Goal: Task Accomplishment & Management: Manage account settings

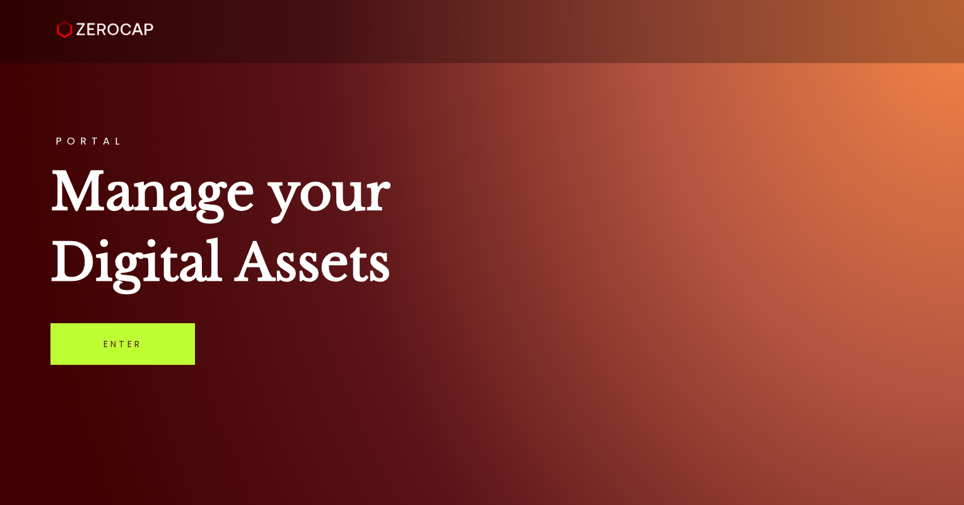
click at [108, 357] on link "Enter" at bounding box center [122, 344] width 144 height 42
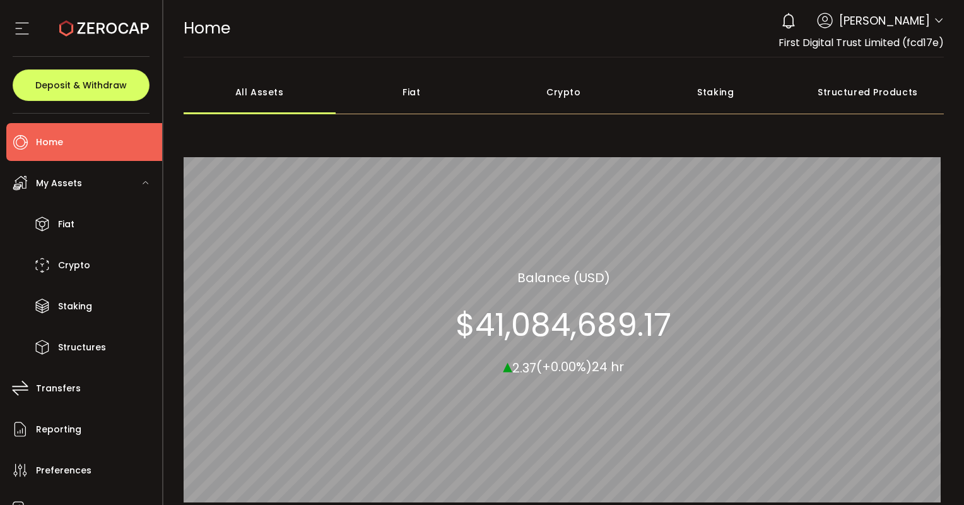
click at [918, 16] on span "Vincent Chok" at bounding box center [884, 20] width 91 height 17
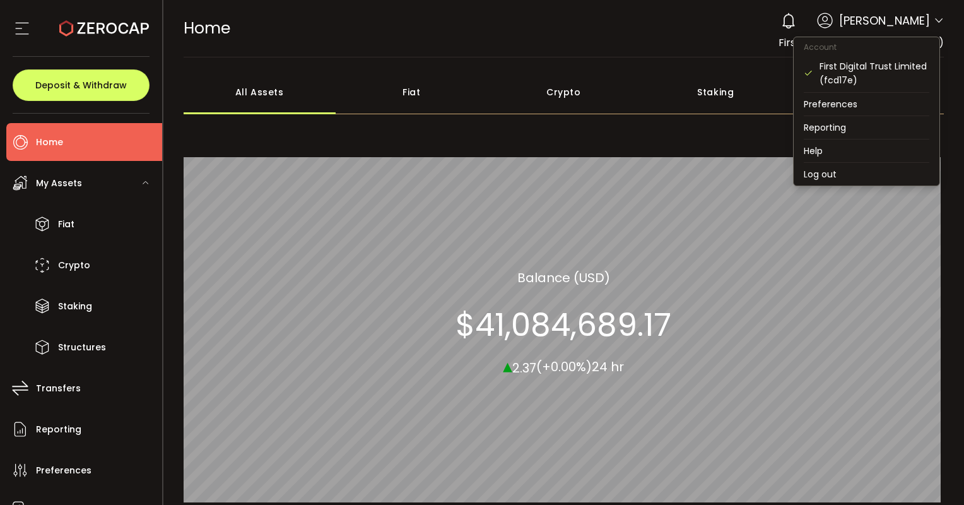
click at [933, 20] on icon at bounding box center [938, 21] width 10 height 10
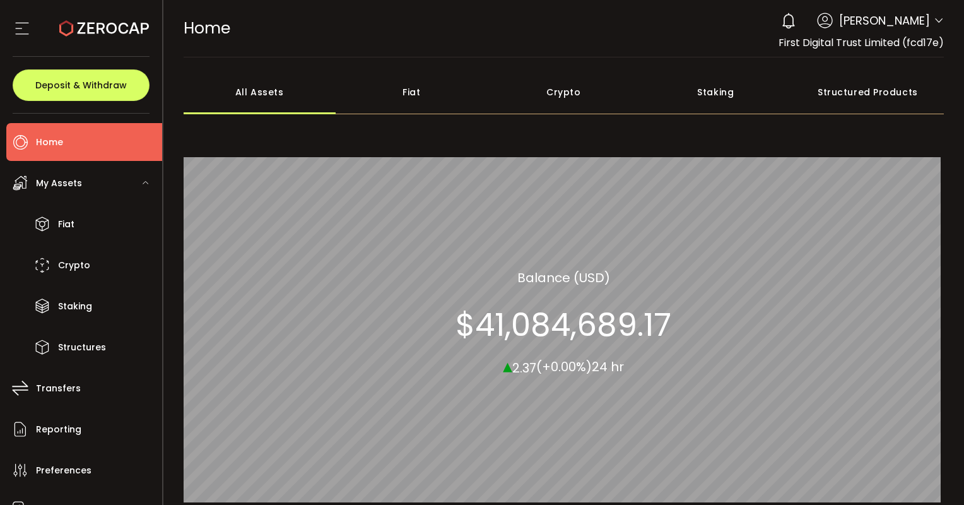
click at [935, 20] on icon at bounding box center [938, 21] width 10 height 10
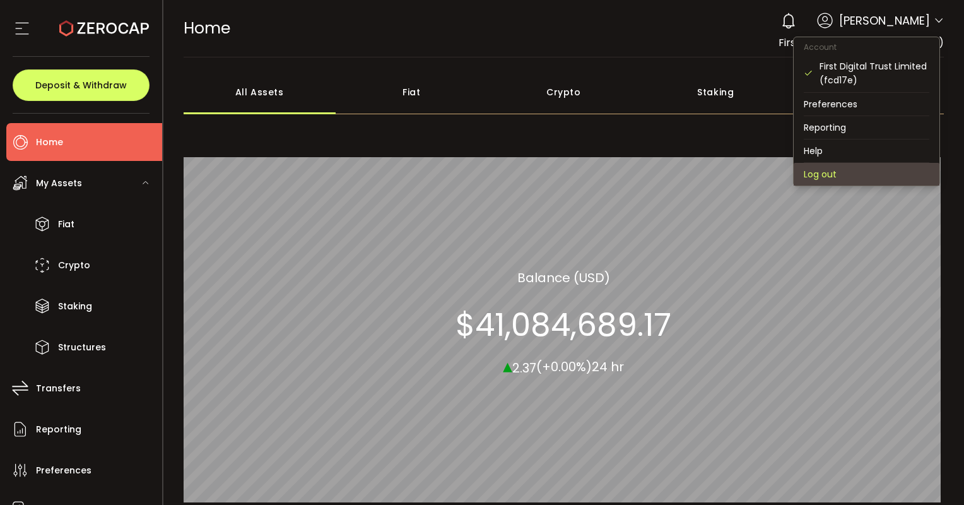
click at [837, 171] on li "Log out" at bounding box center [866, 174] width 146 height 23
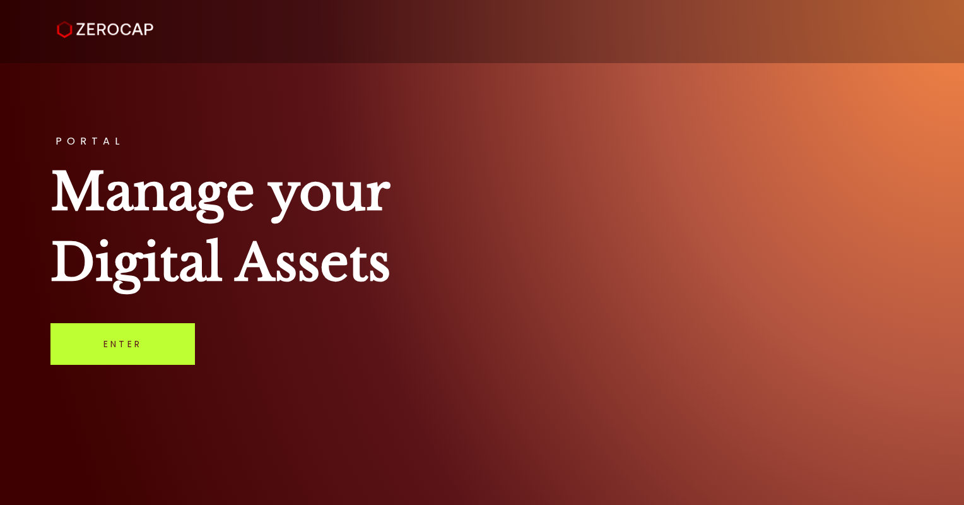
click at [121, 346] on link "Enter" at bounding box center [122, 344] width 144 height 42
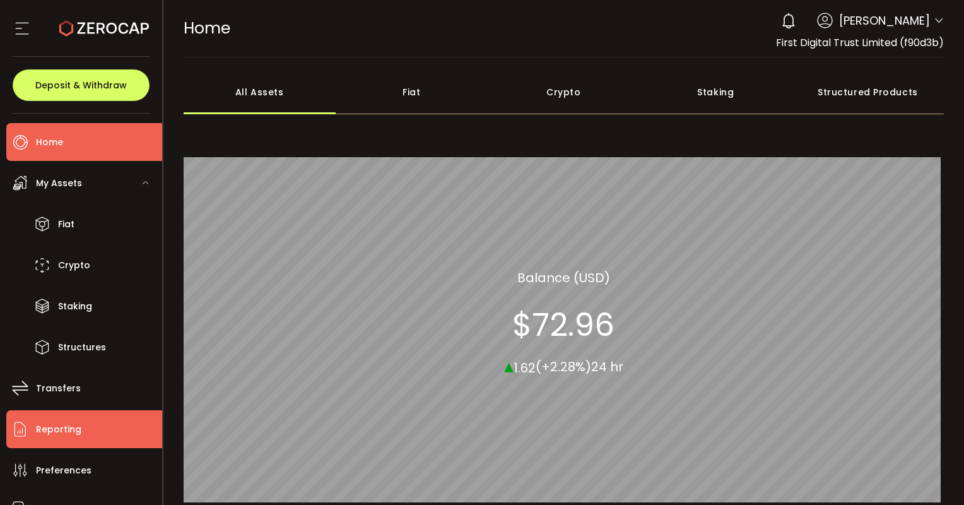
click at [70, 426] on span "Reporting" at bounding box center [58, 429] width 45 height 18
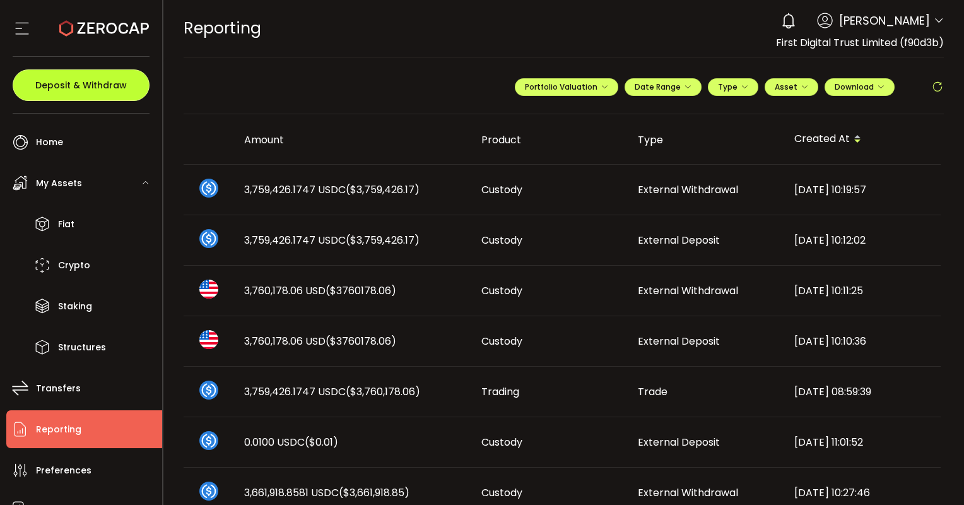
click at [81, 76] on button "Deposit & Withdraw" at bounding box center [81, 85] width 137 height 32
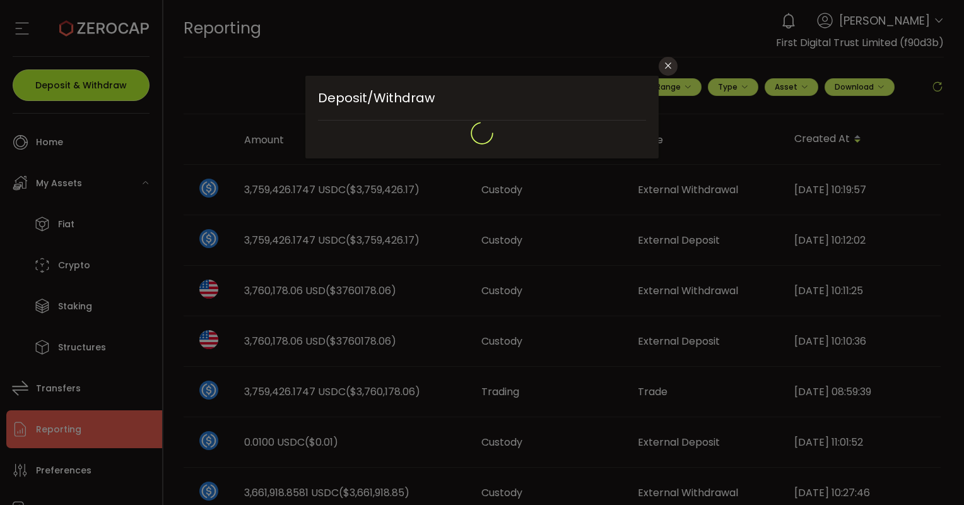
type input "**********"
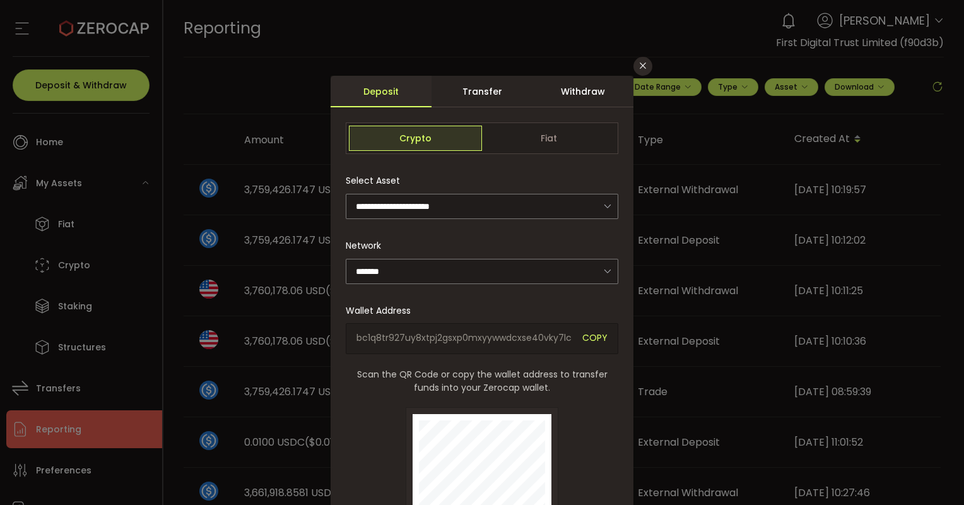
click at [570, 87] on div "Withdraw" at bounding box center [582, 92] width 101 height 32
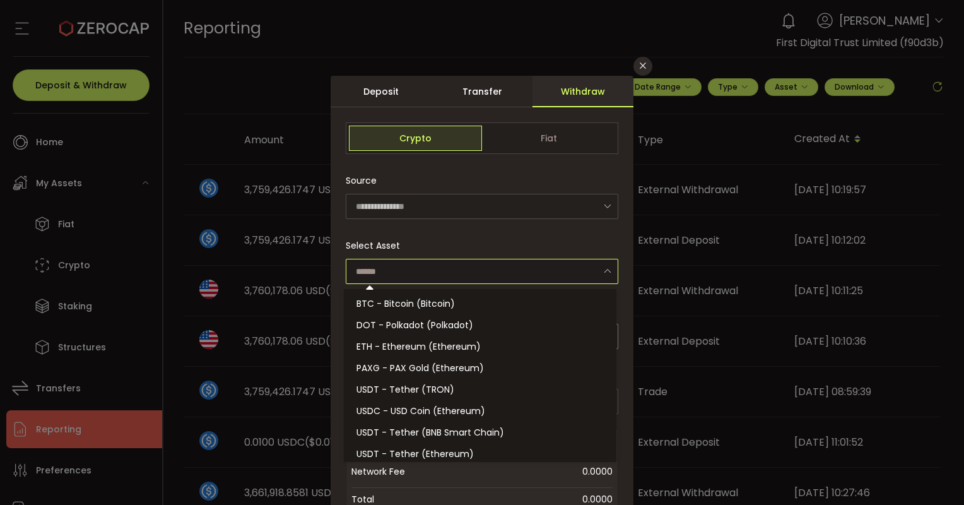
click at [438, 265] on input "dialog" at bounding box center [482, 271] width 272 height 25
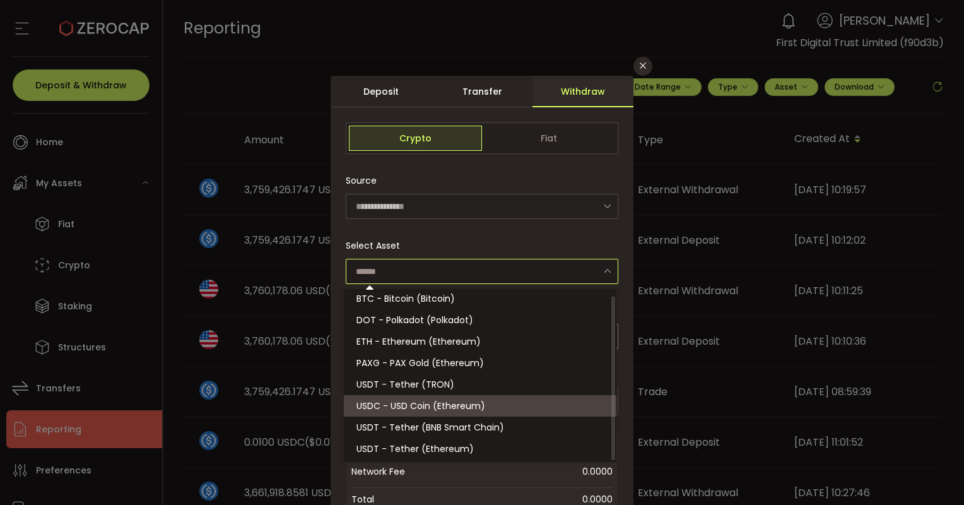
scroll to position [6, 0]
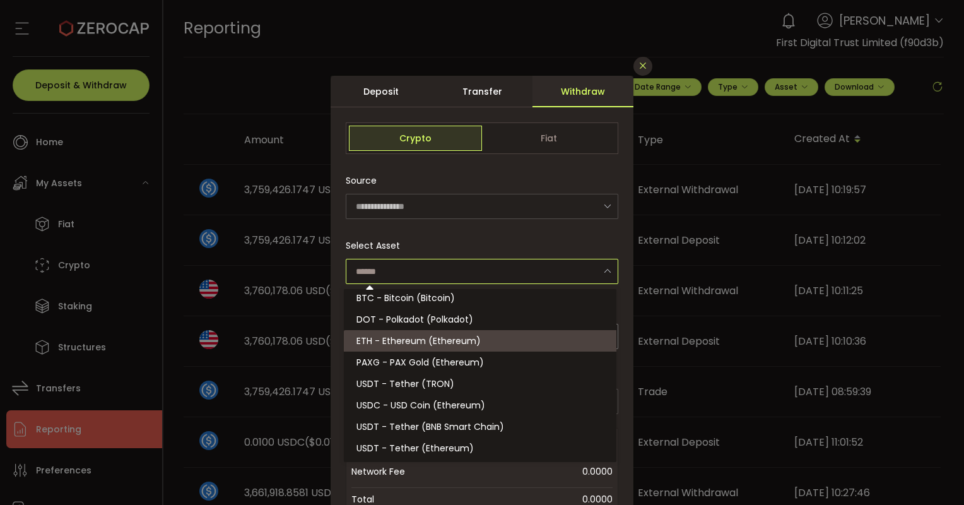
click at [638, 67] on icon "Close" at bounding box center [643, 66] width 10 height 10
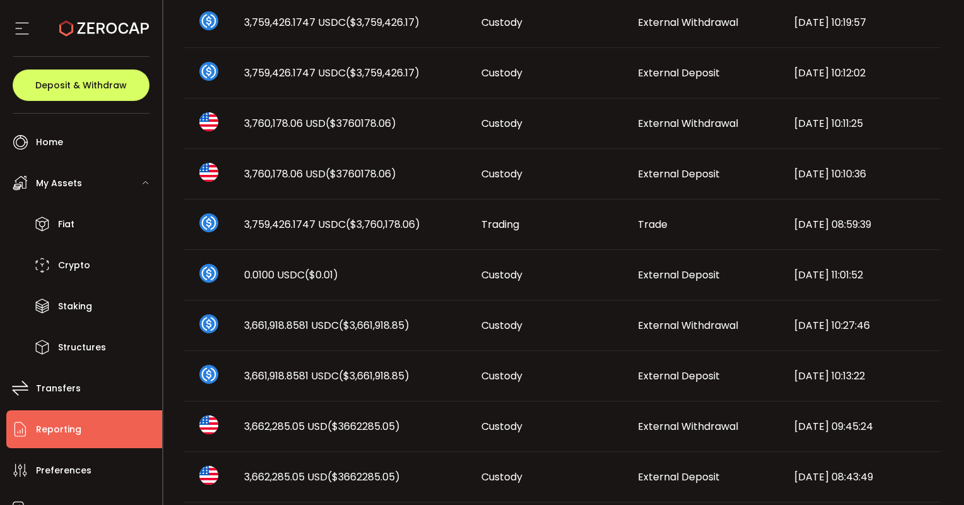
scroll to position [189, 0]
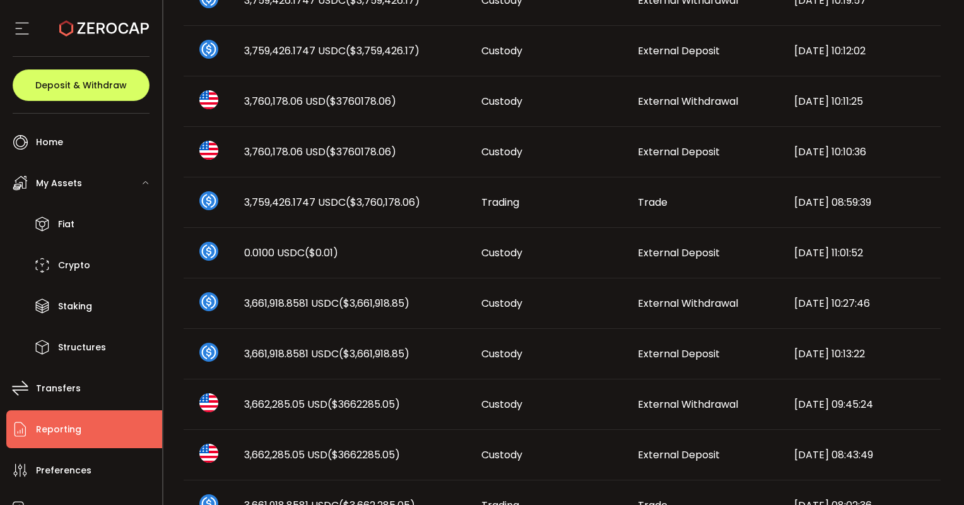
click at [643, 353] on span "External Deposit" at bounding box center [679, 353] width 82 height 15
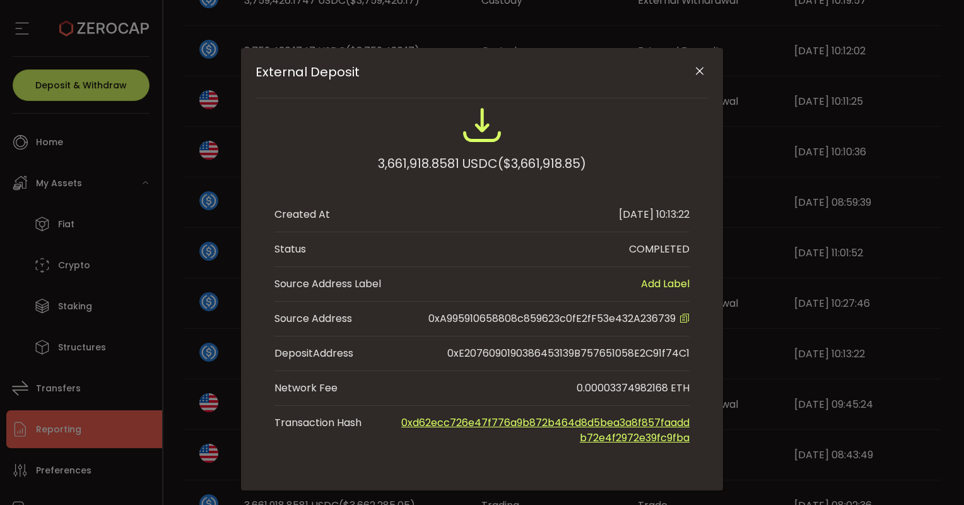
scroll to position [44, 0]
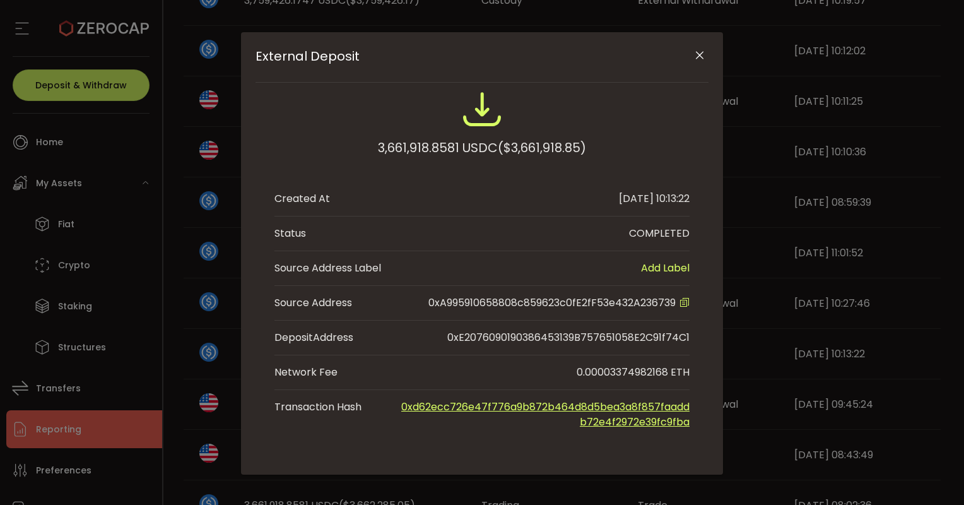
click at [694, 56] on icon "Close" at bounding box center [699, 55] width 13 height 13
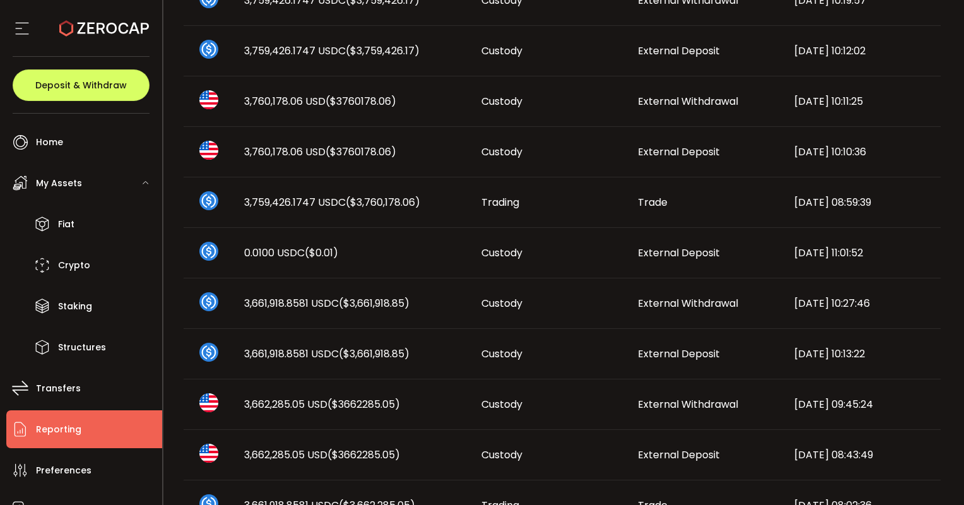
click at [658, 356] on span "External Deposit" at bounding box center [679, 353] width 82 height 15
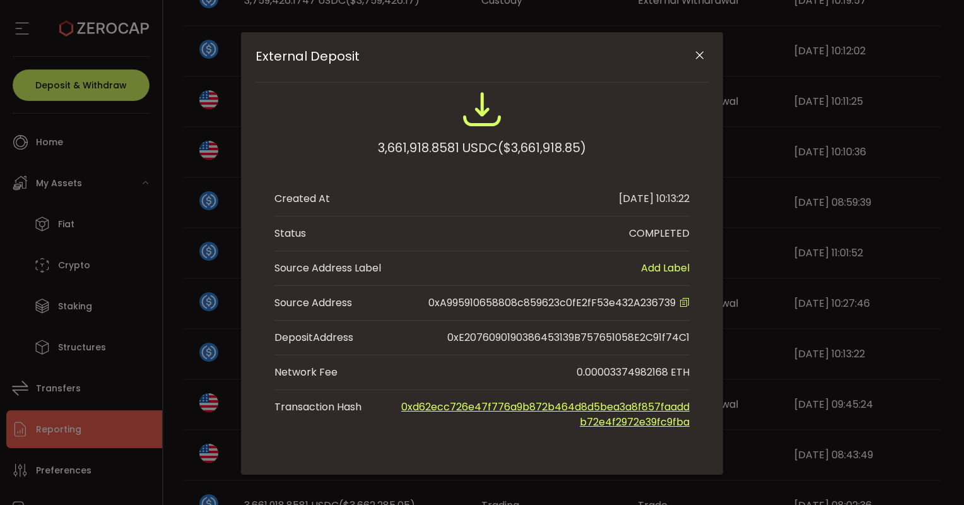
drag, startPoint x: 701, startPoint y: 52, endPoint x: 700, endPoint y: 59, distance: 7.1
click at [701, 52] on icon "Close" at bounding box center [699, 55] width 13 height 13
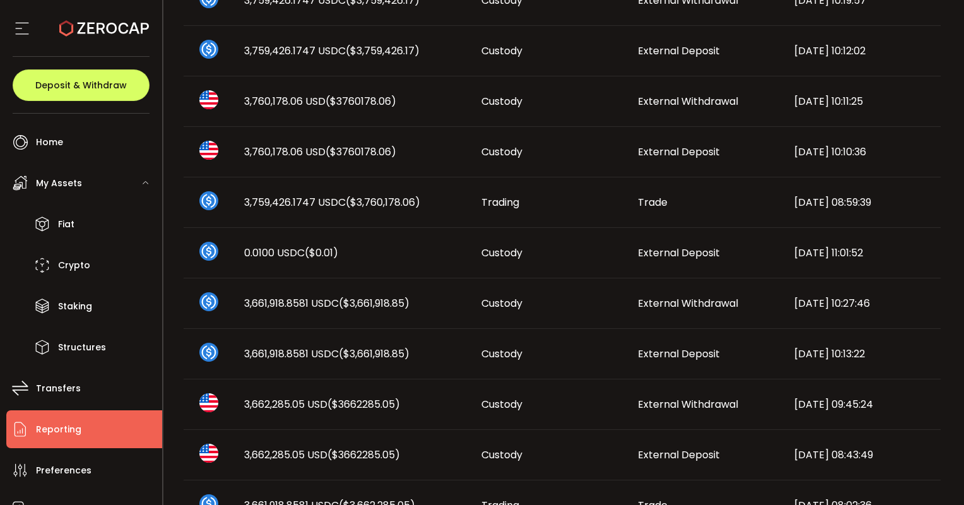
click at [676, 307] on span "External Withdrawal" at bounding box center [688, 303] width 100 height 15
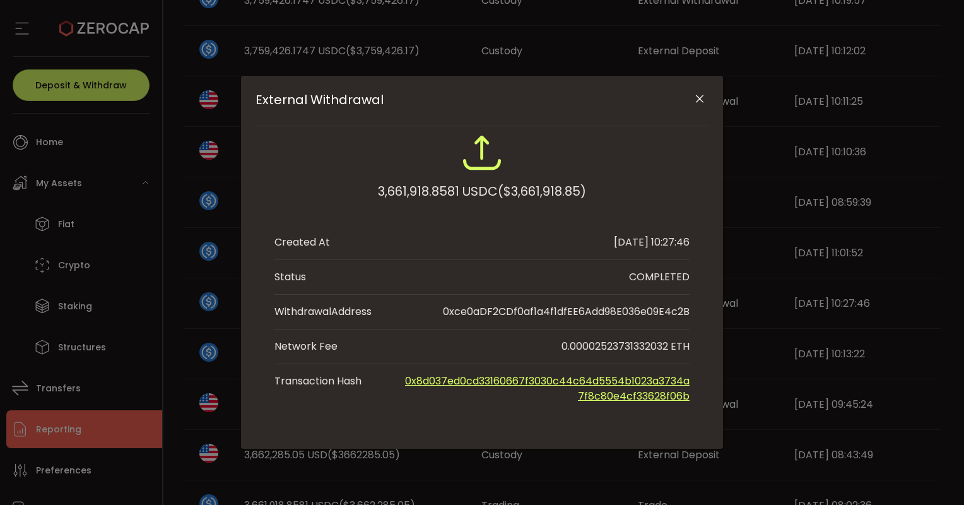
click at [704, 100] on icon "Close" at bounding box center [699, 99] width 13 height 13
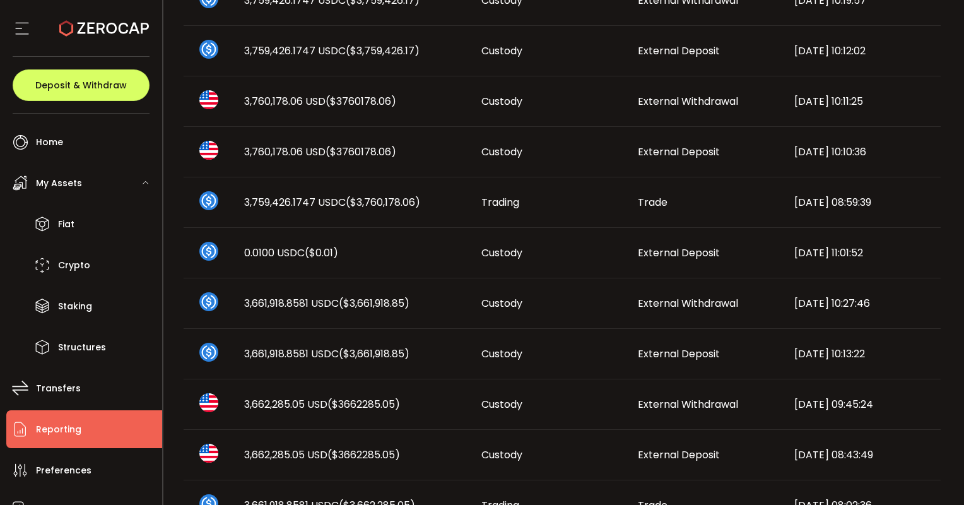
click at [646, 303] on span "External Withdrawal" at bounding box center [688, 303] width 100 height 15
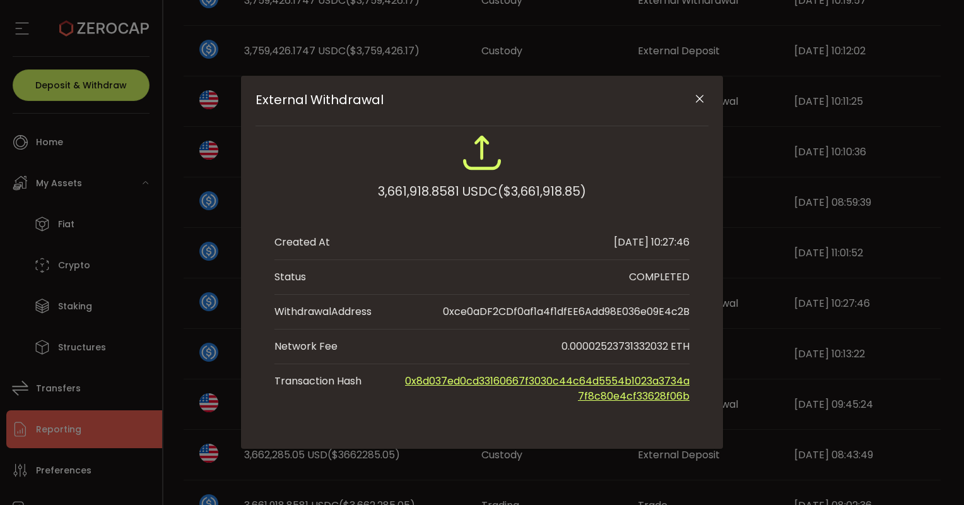
click at [696, 100] on icon "Close" at bounding box center [699, 99] width 13 height 13
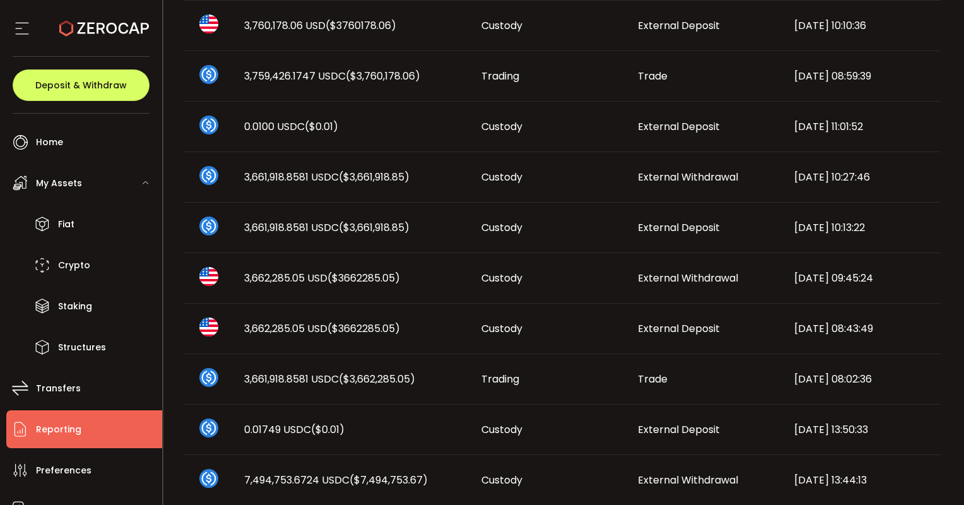
scroll to position [378, 0]
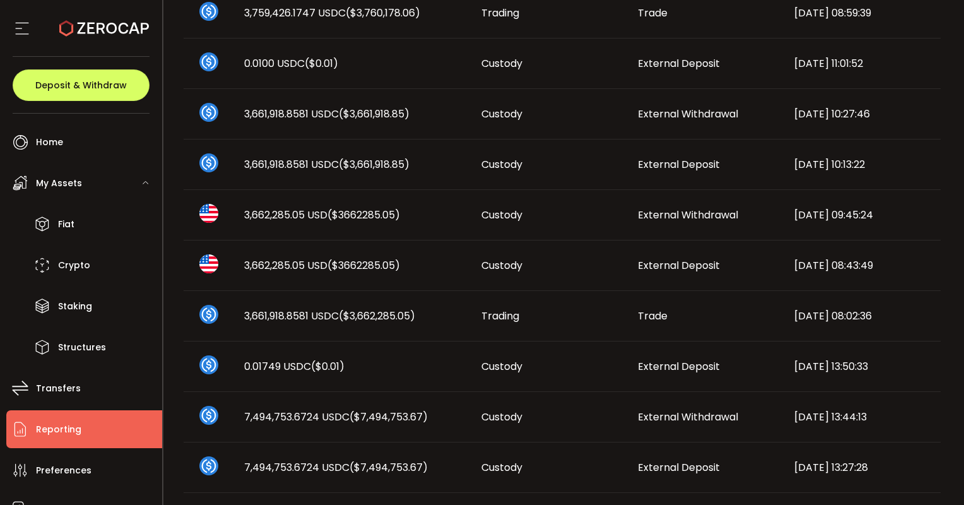
click at [381, 260] on span "($3662285.05)" at bounding box center [363, 265] width 73 height 15
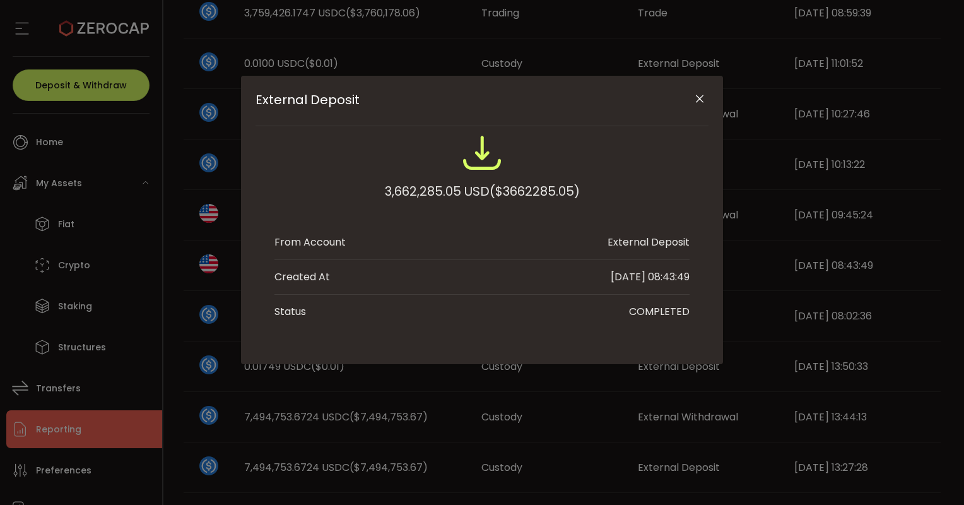
click at [699, 96] on icon "Close" at bounding box center [699, 99] width 13 height 13
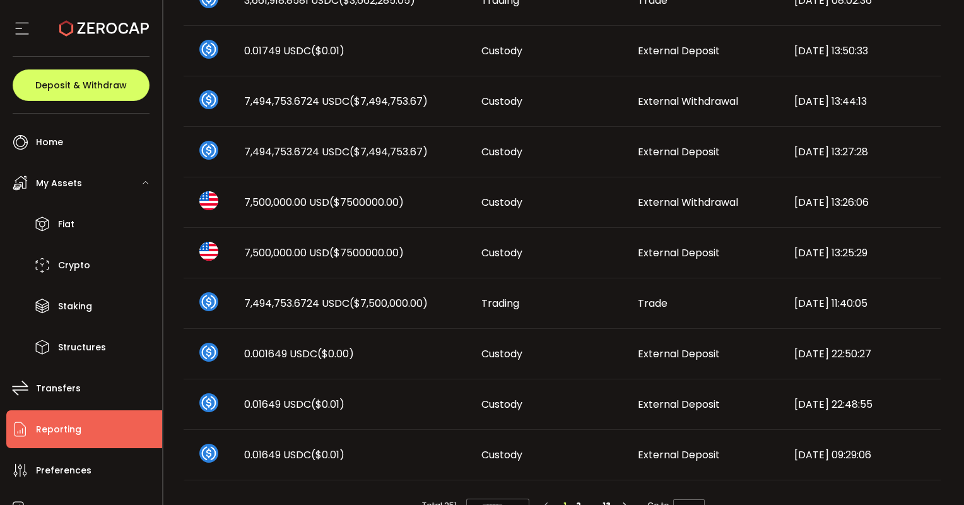
scroll to position [732, 0]
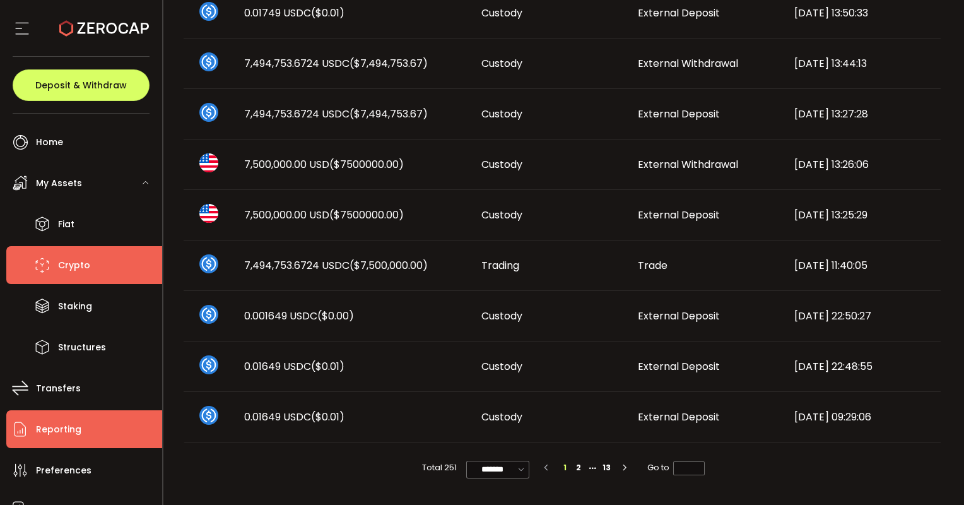
click at [81, 256] on span "Crypto" at bounding box center [74, 265] width 32 height 18
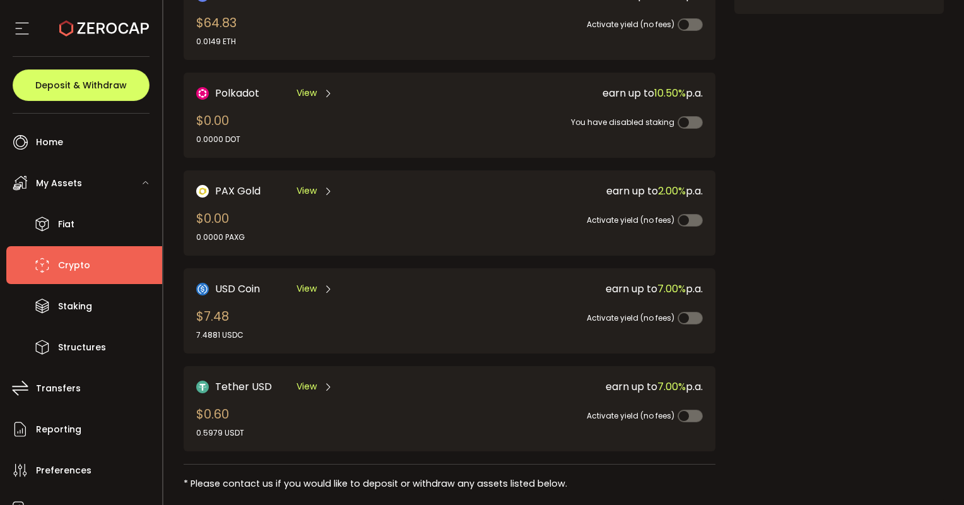
scroll to position [245, 0]
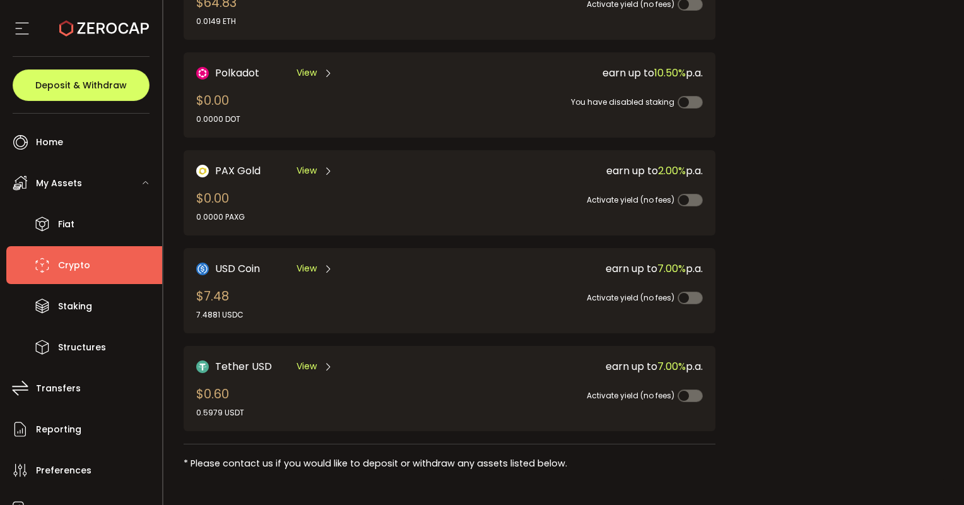
click at [318, 264] on div "View" at bounding box center [314, 268] width 37 height 16
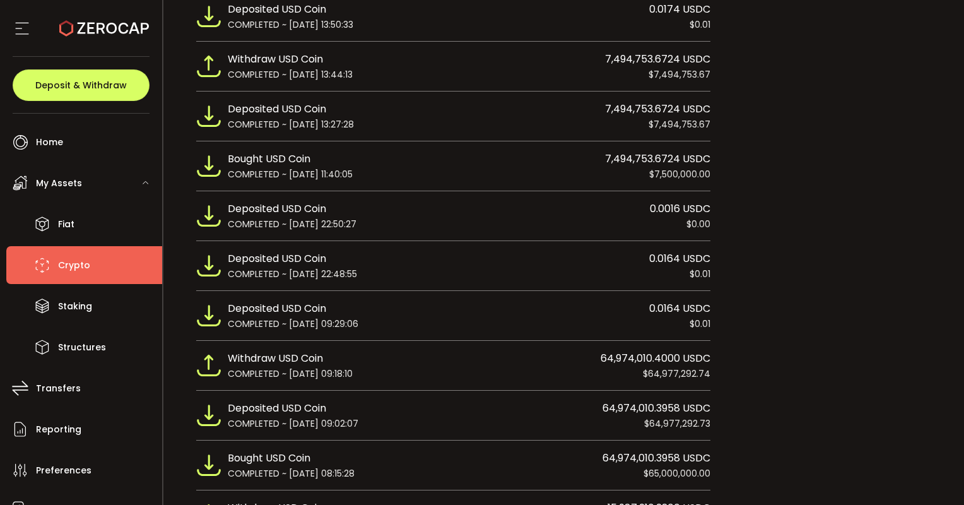
scroll to position [1261, 0]
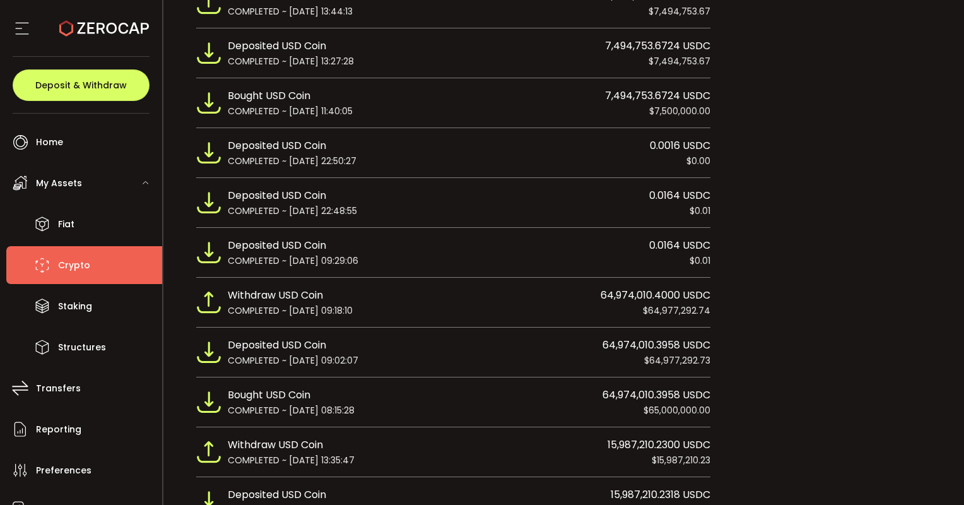
click at [619, 341] on span "64,974,010.3958 USDC" at bounding box center [656, 345] width 108 height 16
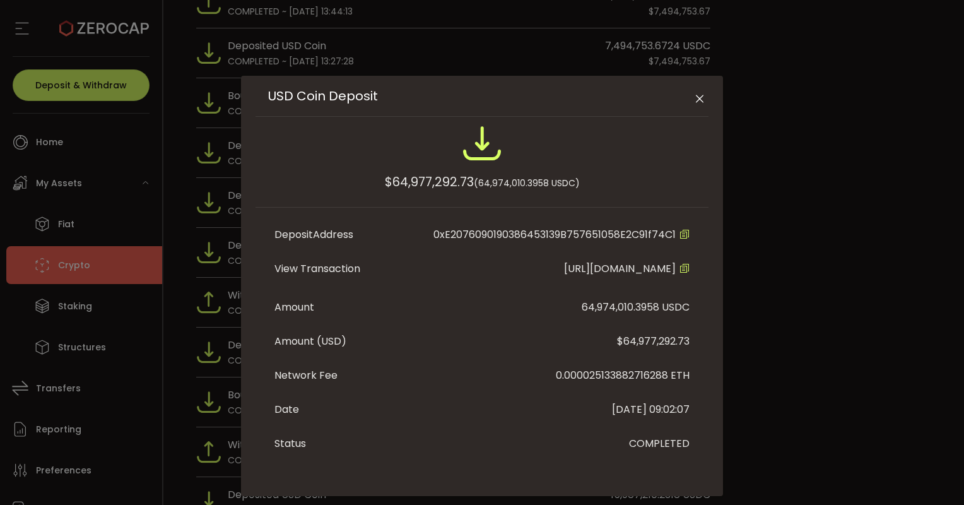
click at [694, 96] on icon "Close" at bounding box center [699, 99] width 13 height 13
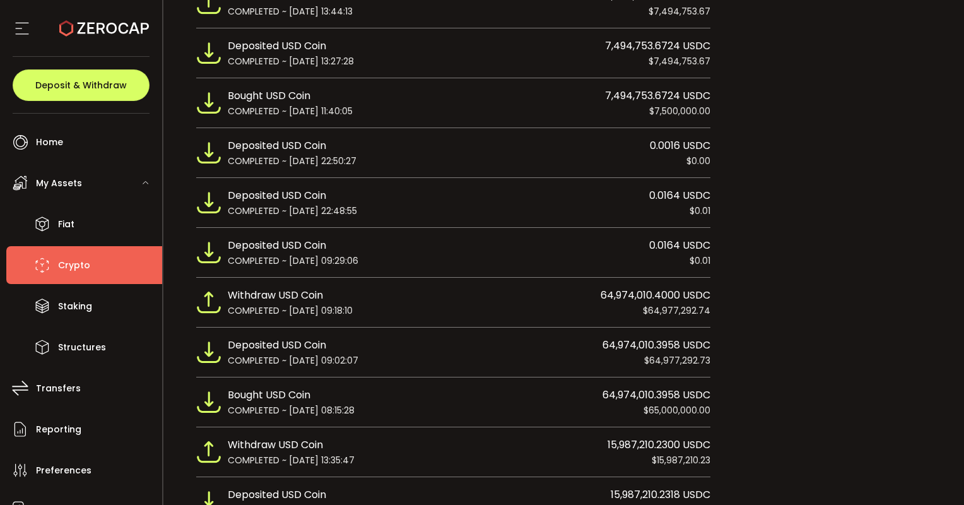
click at [611, 305] on div "COMPLETED ~ 2025-04-04 09:18:10 $64,977,292.74" at bounding box center [469, 310] width 483 height 14
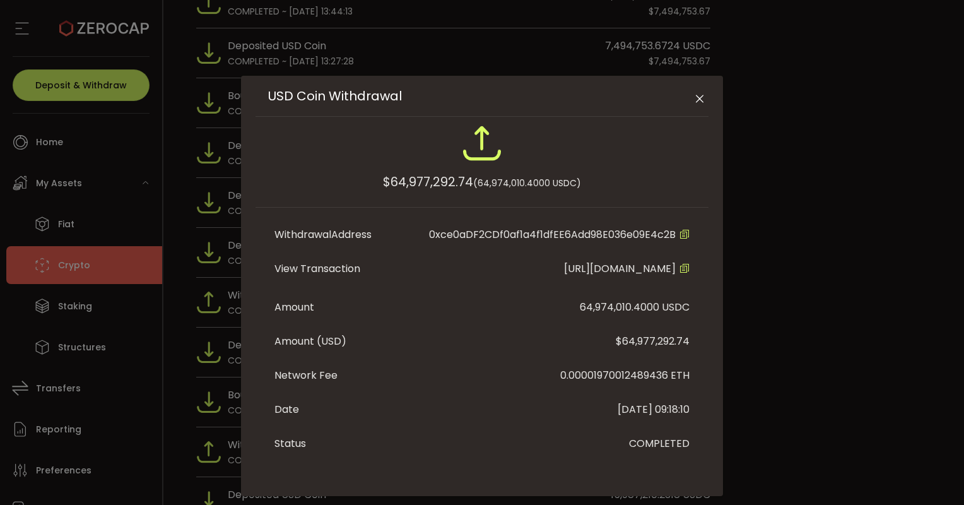
click at [697, 95] on icon "Close" at bounding box center [699, 99] width 13 height 13
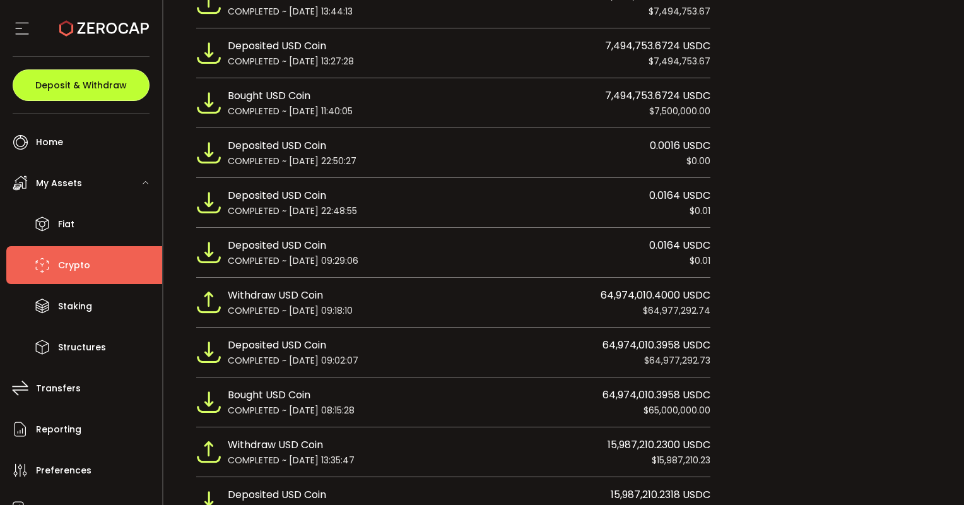
click at [81, 91] on button "Deposit & Withdraw" at bounding box center [81, 85] width 137 height 32
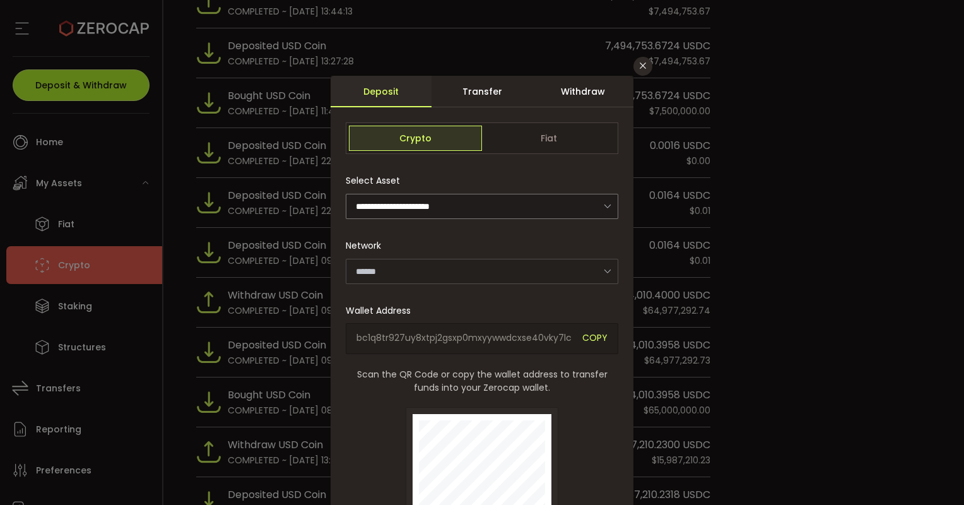
type input "*******"
click at [592, 91] on div "Withdraw" at bounding box center [582, 92] width 101 height 32
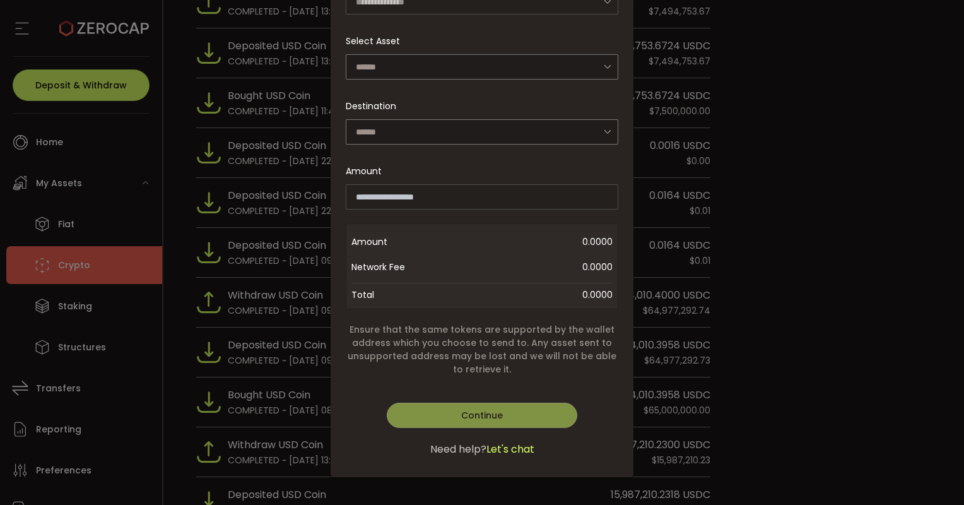
scroll to position [0, 0]
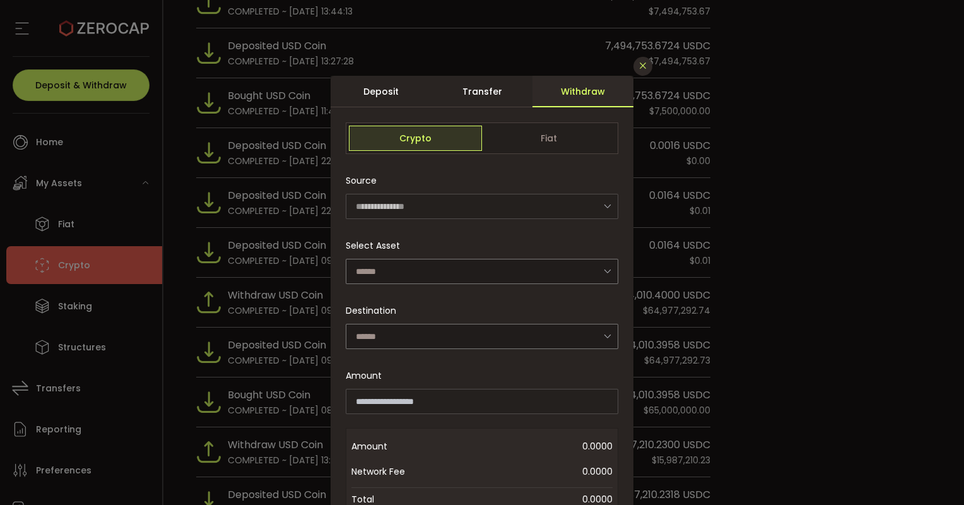
click at [641, 65] on icon "Close" at bounding box center [643, 66] width 10 height 10
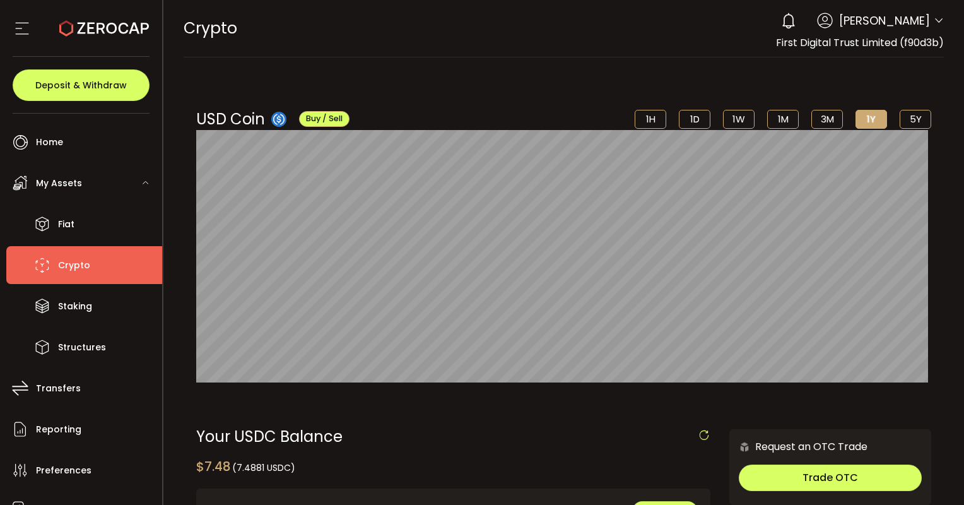
click at [938, 23] on icon at bounding box center [938, 21] width 10 height 10
click at [935, 21] on icon at bounding box center [938, 21] width 10 height 10
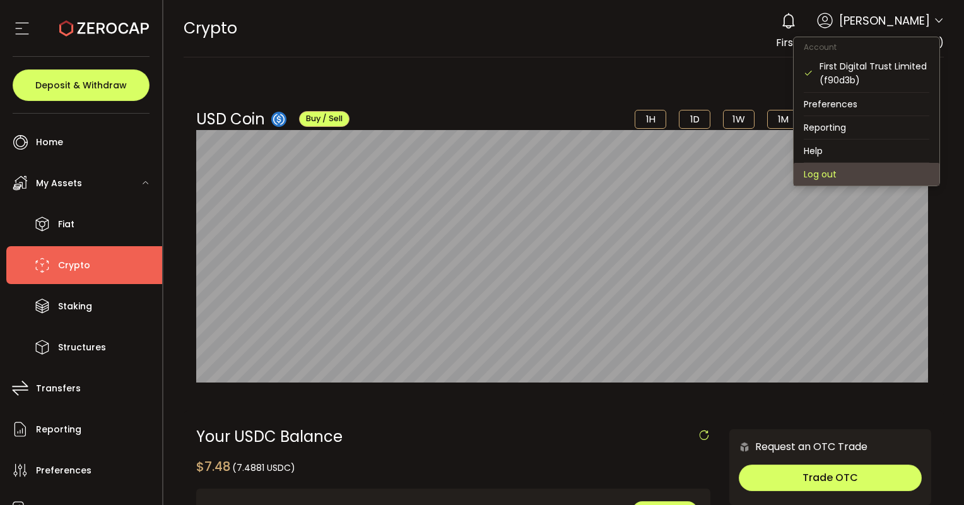
click at [820, 177] on li "Log out" at bounding box center [866, 174] width 146 height 23
